Goal: Task Accomplishment & Management: Complete application form

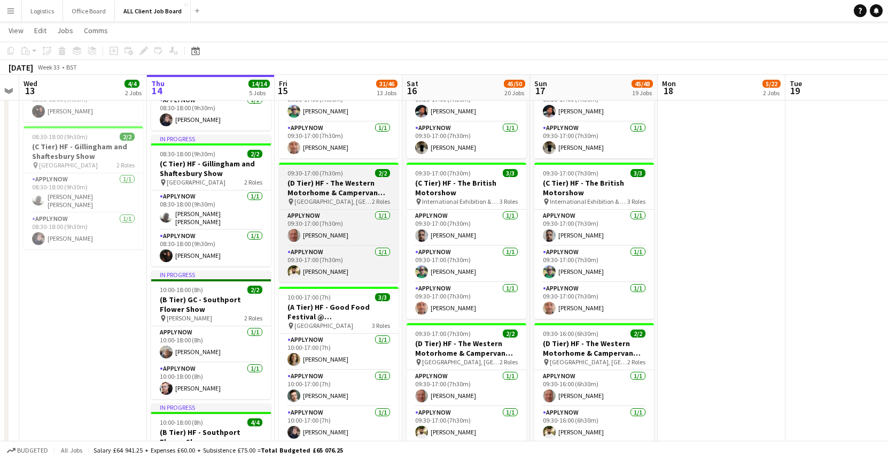
scroll to position [0, 235]
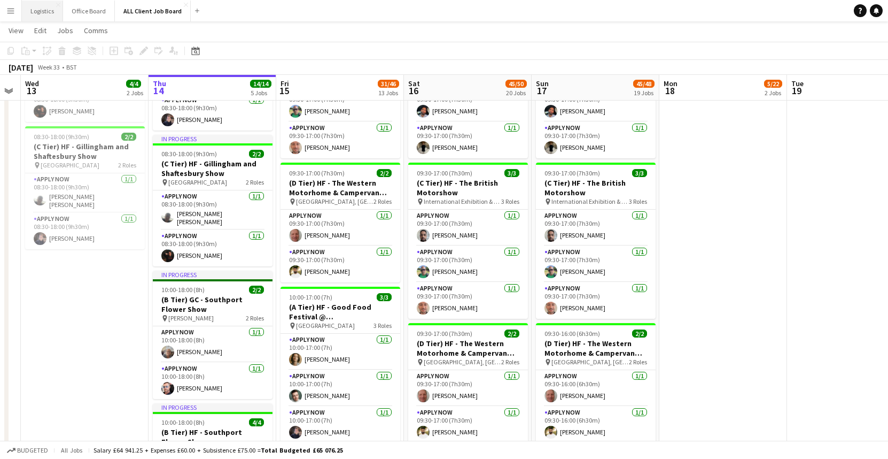
click at [40, 11] on button "Logistics Close" at bounding box center [42, 11] width 41 height 21
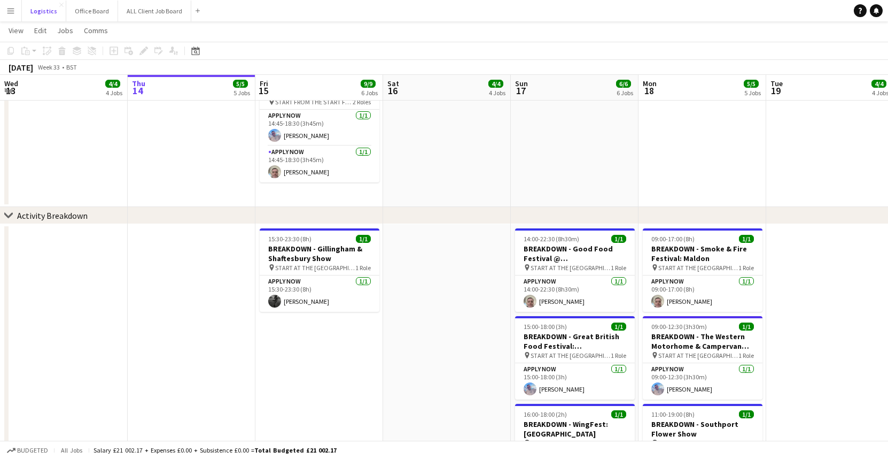
scroll to position [451, 0]
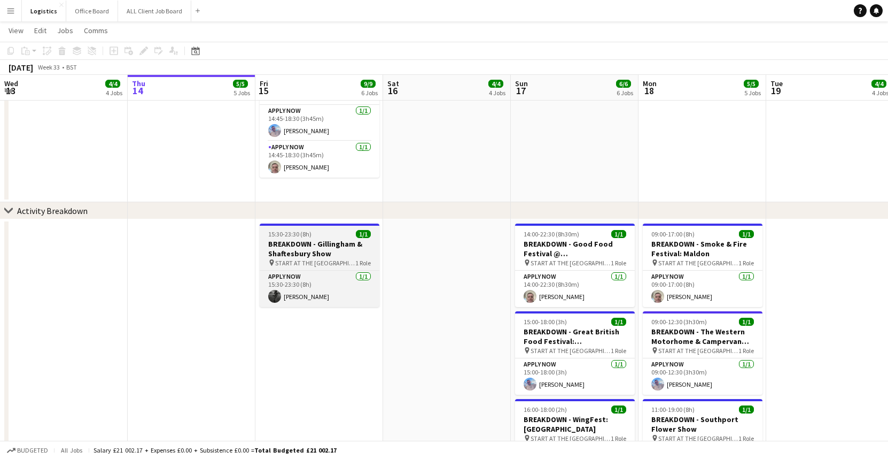
click at [280, 243] on h3 "BREAKDOWN - Gillingham & Shaftesbury Show" at bounding box center [320, 248] width 120 height 19
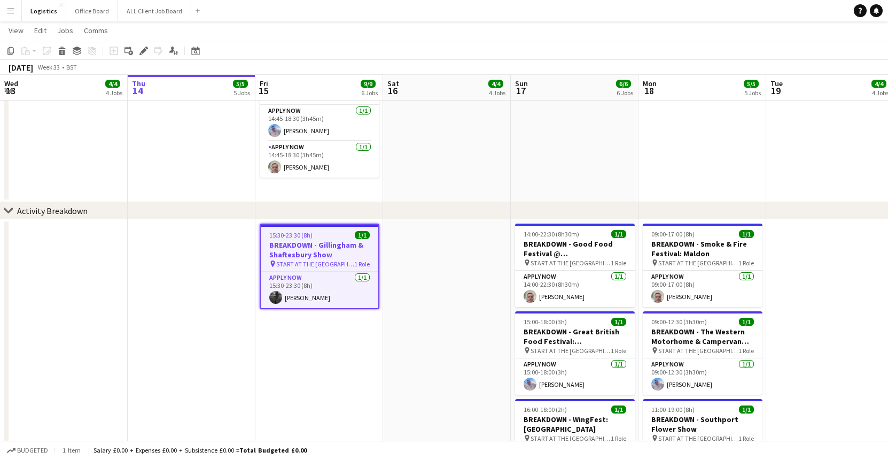
click at [280, 243] on h3 "BREAKDOWN - Gillingham & Shaftesbury Show" at bounding box center [320, 249] width 118 height 19
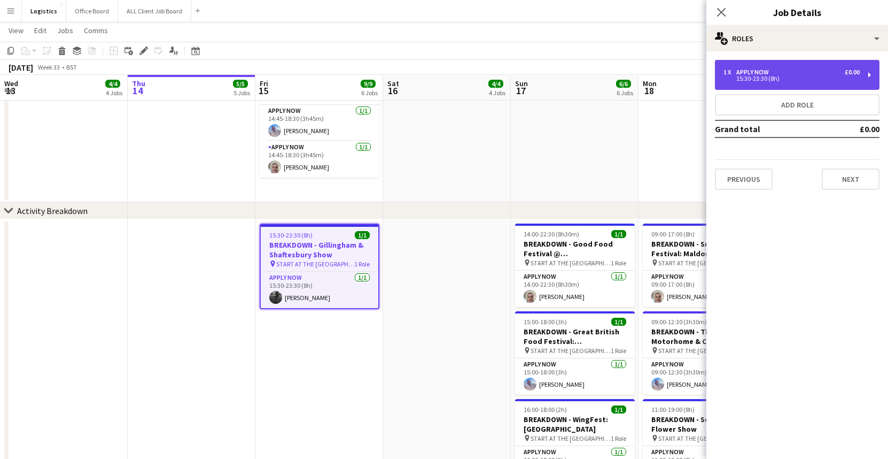
click at [773, 71] on div "1 x APPLY NOW £0.00" at bounding box center [792, 71] width 136 height 7
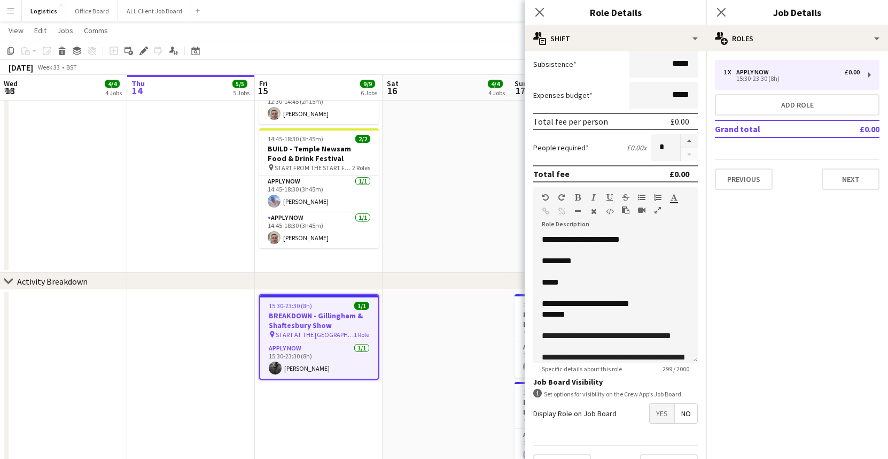
scroll to position [0, 255]
click at [134, 12] on button "ALL Client Job Board Close" at bounding box center [154, 11] width 73 height 21
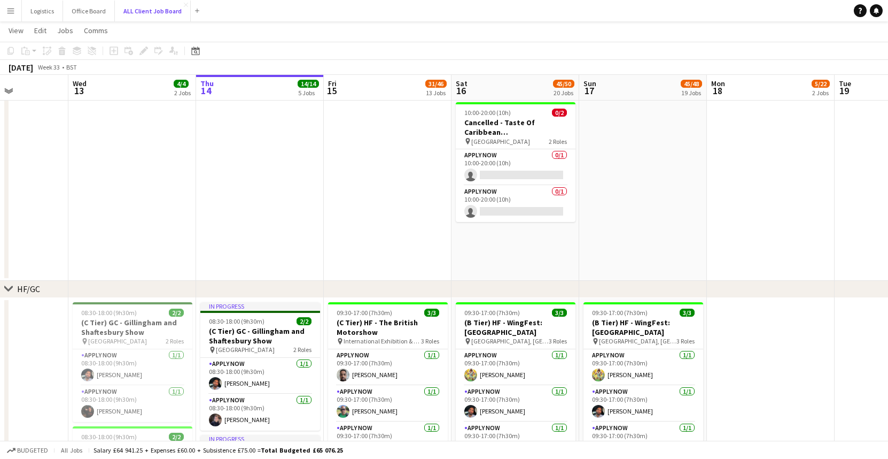
scroll to position [0, 290]
